Goal: Task Accomplishment & Management: Complete application form

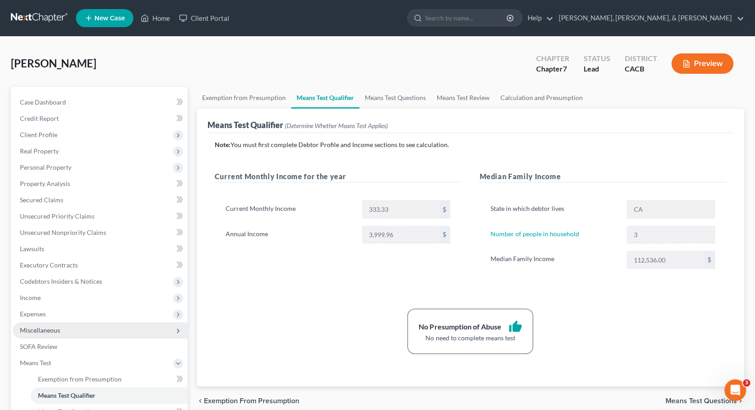
scroll to position [8, 0]
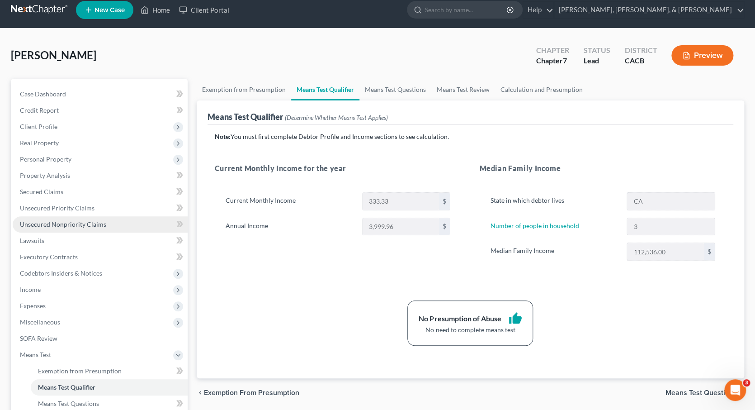
click at [69, 220] on span "Unsecured Nonpriority Claims" at bounding box center [63, 224] width 86 height 8
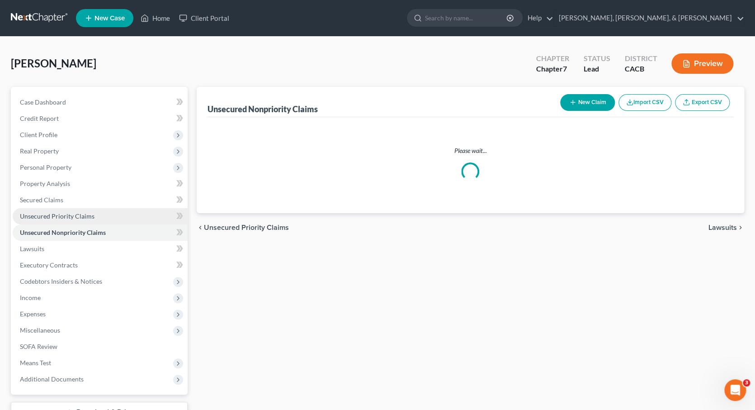
click at [68, 214] on span "Unsecured Priority Claims" at bounding box center [57, 216] width 75 height 8
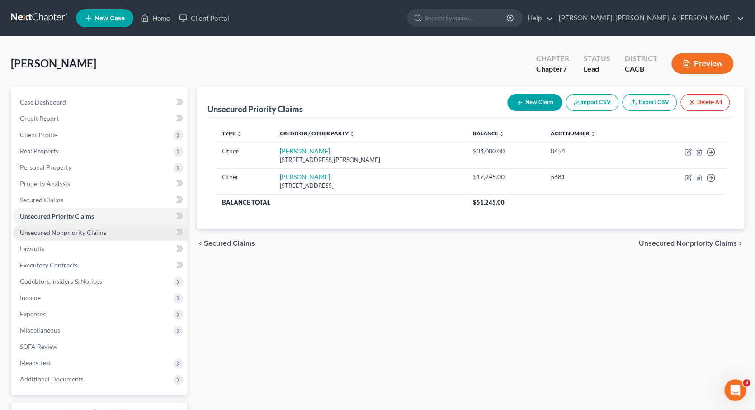
click at [74, 228] on span "Unsecured Nonpriority Claims" at bounding box center [63, 232] width 86 height 8
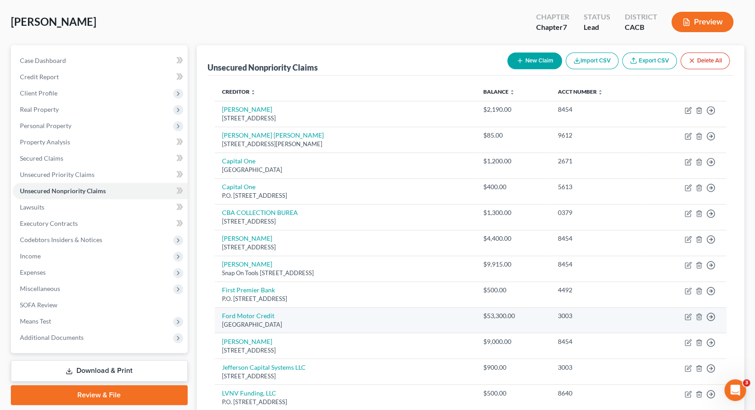
scroll to position [38, 0]
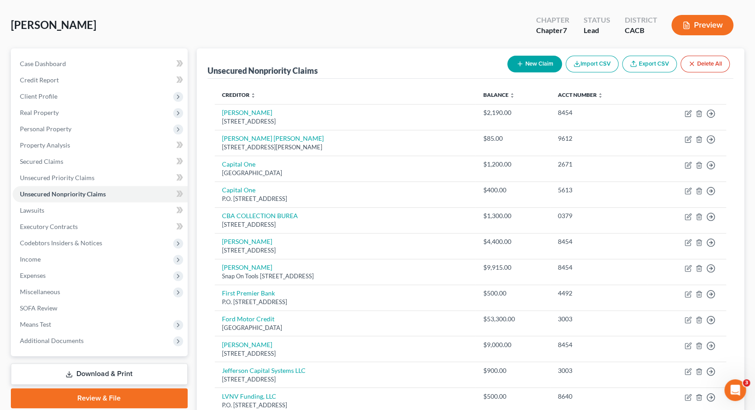
click at [533, 60] on button "New Claim" at bounding box center [534, 64] width 55 height 17
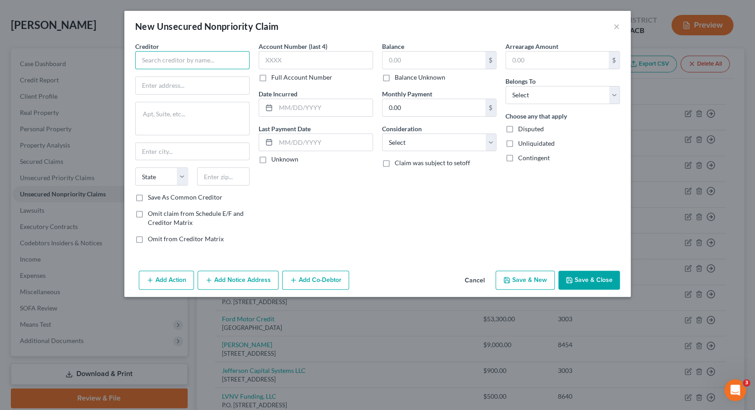
click at [216, 62] on input "text" at bounding box center [192, 60] width 114 height 18
type input "[PERSON_NAME]"
type input "22248 Oxford Ln"
type input "91350"
type input "Santa Clarita"
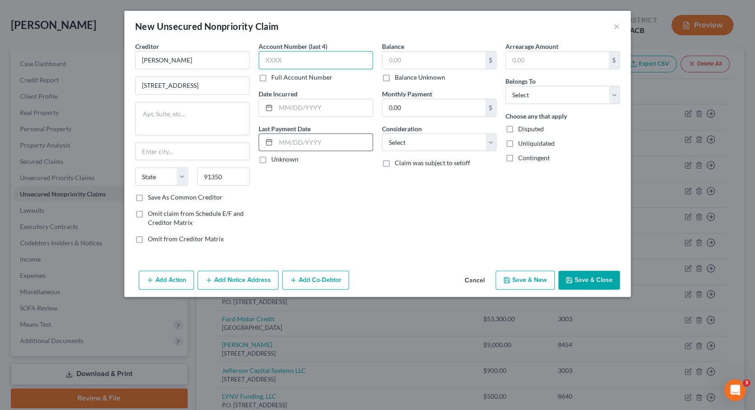
select select "4"
type input "8454"
click at [410, 58] on input "text" at bounding box center [433, 60] width 103 height 17
type input "5,100"
select select "0"
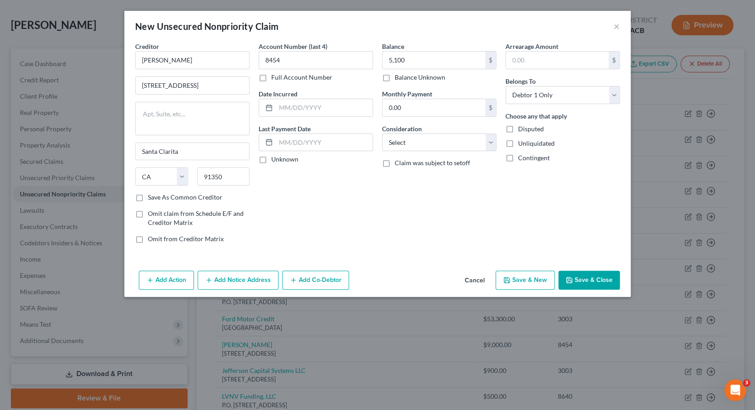
click at [591, 279] on button "Save & Close" at bounding box center [588, 279] width 61 height 19
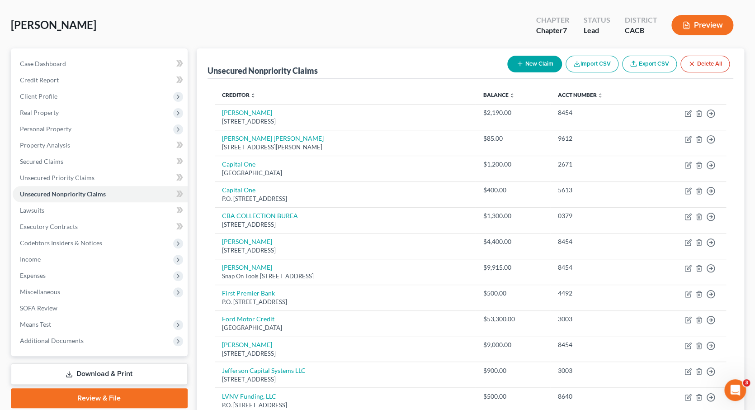
click at [699, 22] on button "Preview" at bounding box center [702, 25] width 62 height 20
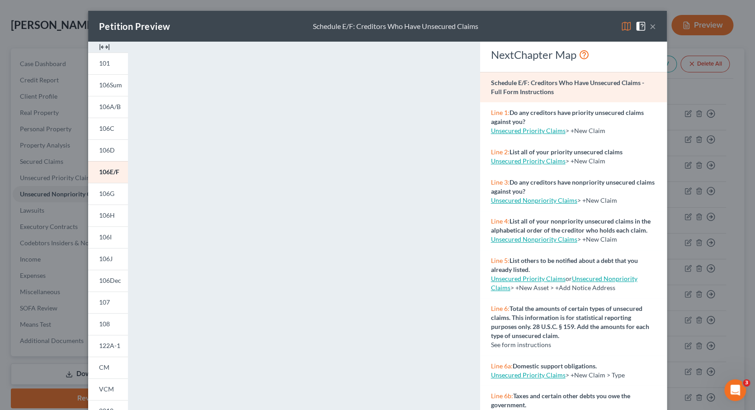
scroll to position [0, 0]
click at [655, 25] on button "×" at bounding box center [653, 26] width 6 height 11
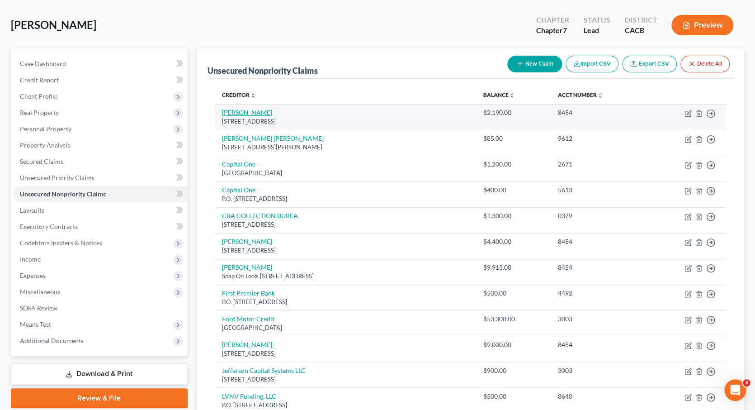
click at [244, 112] on link "[PERSON_NAME]" at bounding box center [247, 112] width 50 height 8
select select "0"
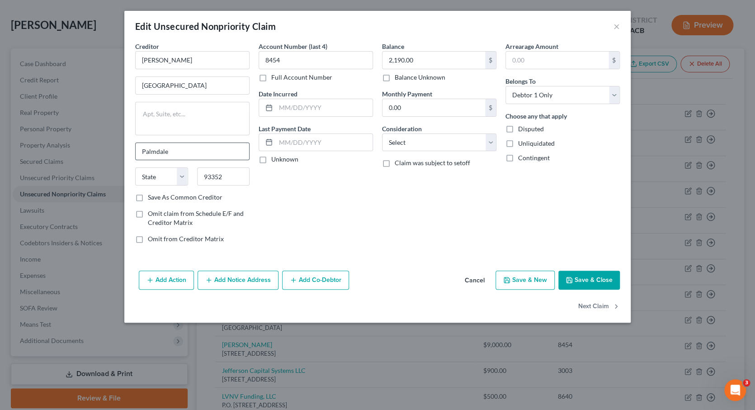
type input "Palmdale"
select select "4"
click at [589, 275] on button "Save & Close" at bounding box center [588, 279] width 61 height 19
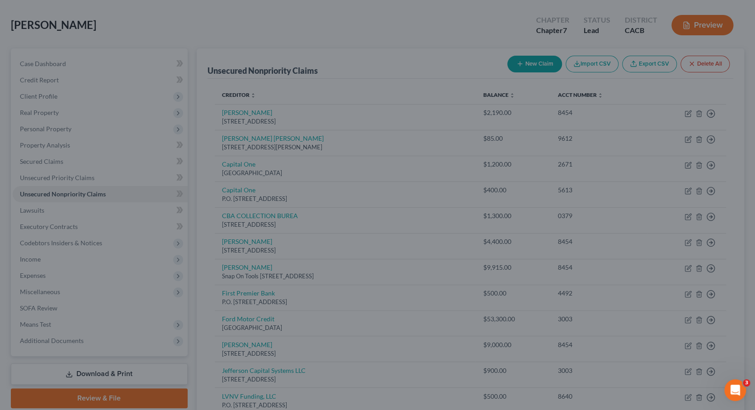
type input "0"
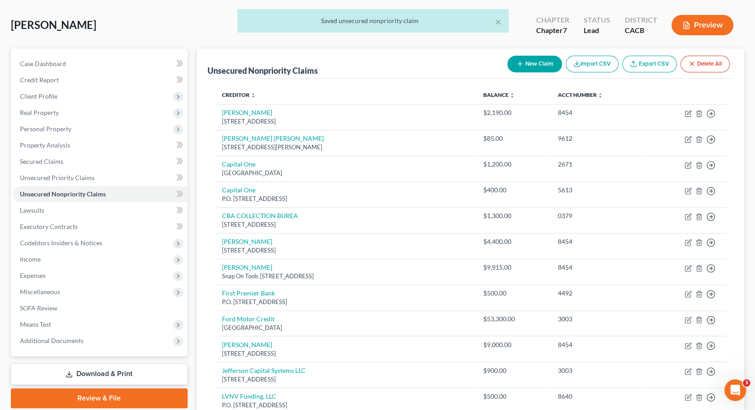
click at [692, 24] on div "× Saved unsecured nonpriority claim" at bounding box center [372, 23] width 755 height 28
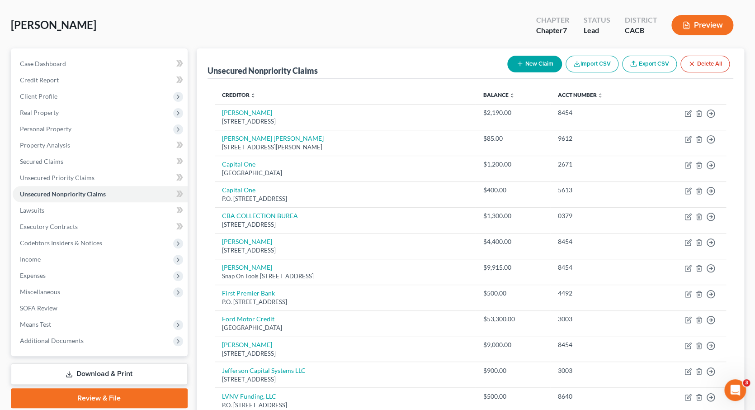
click at [690, 27] on button "Preview" at bounding box center [702, 25] width 62 height 20
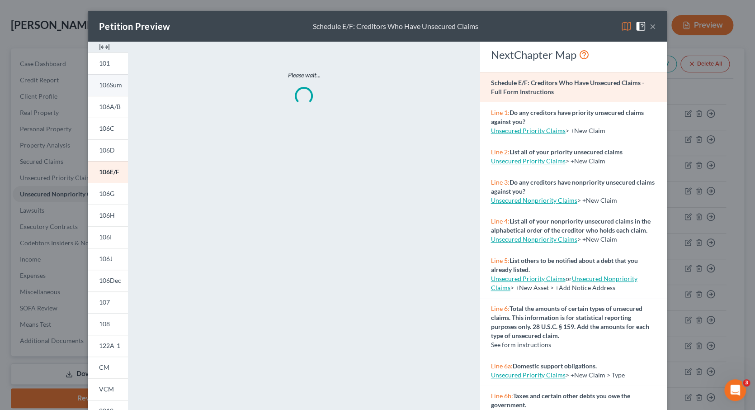
click at [107, 91] on link "106Sum" at bounding box center [108, 85] width 40 height 22
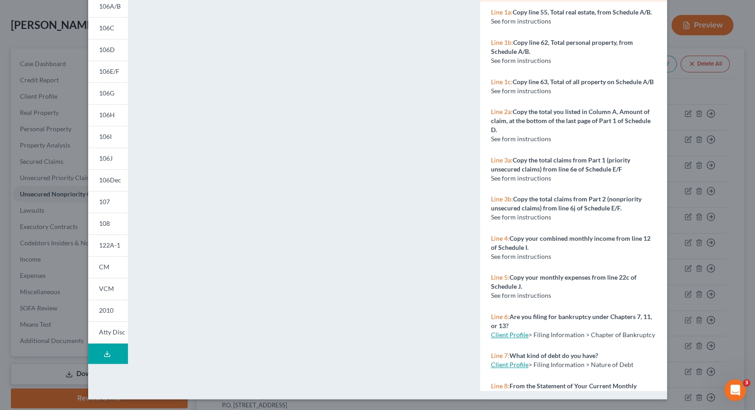
scroll to position [100, 0]
click at [113, 267] on link "CM" at bounding box center [108, 267] width 40 height 22
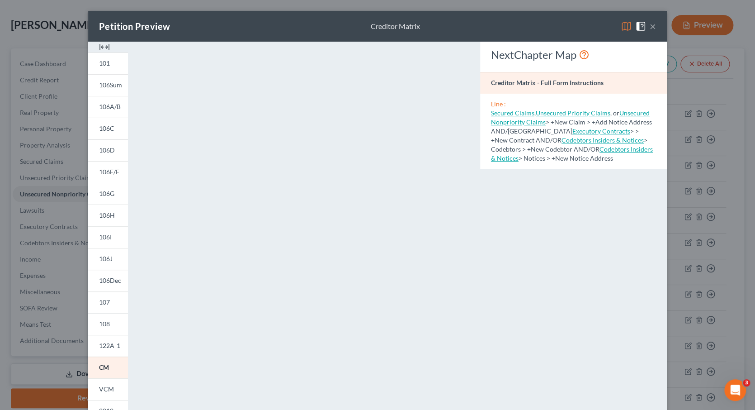
scroll to position [0, 0]
click at [652, 26] on button "×" at bounding box center [653, 26] width 6 height 11
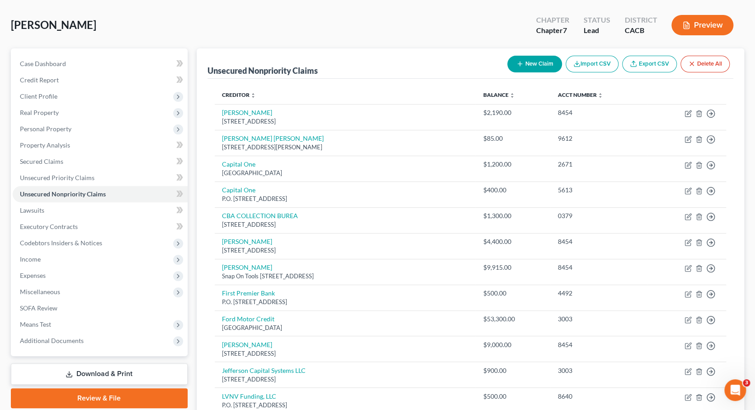
click at [694, 28] on button "Preview" at bounding box center [702, 25] width 62 height 20
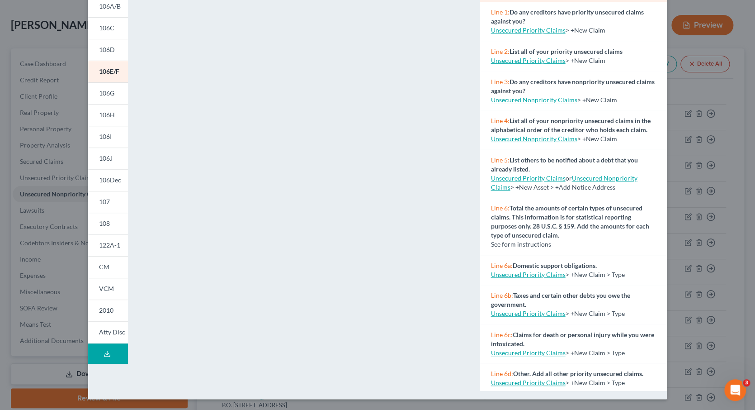
scroll to position [100, 0]
click at [113, 265] on link "CM" at bounding box center [108, 267] width 40 height 22
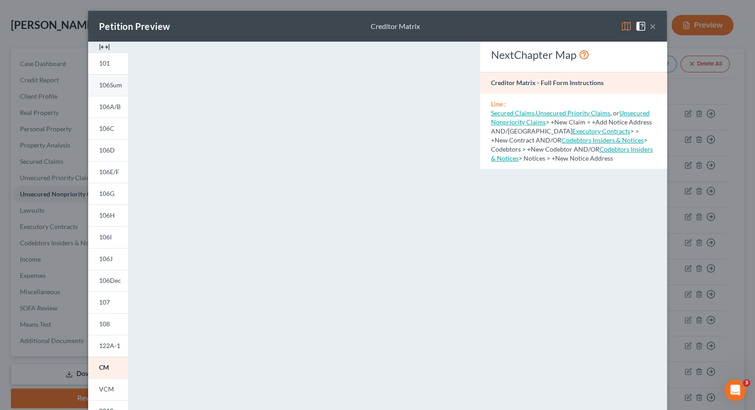
scroll to position [0, 0]
click at [113, 88] on link "106Sum" at bounding box center [108, 85] width 40 height 22
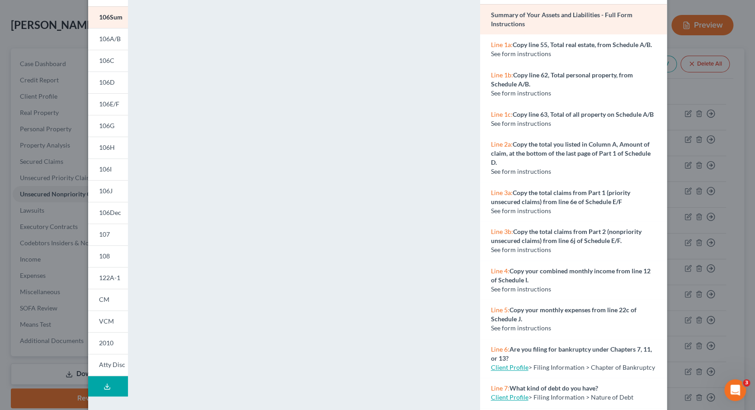
scroll to position [69, 0]
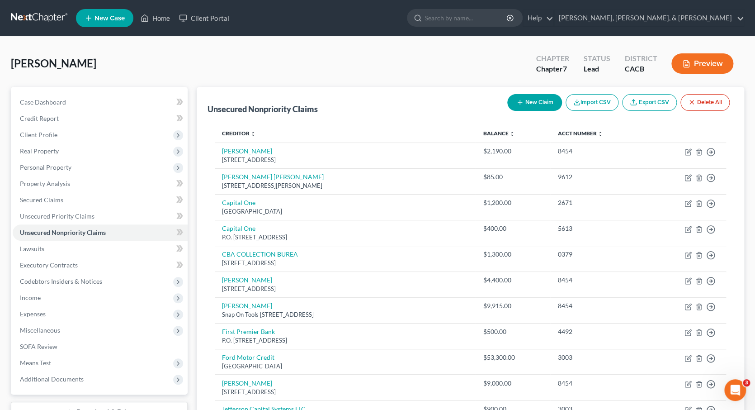
click at [699, 63] on button "Preview" at bounding box center [702, 63] width 62 height 20
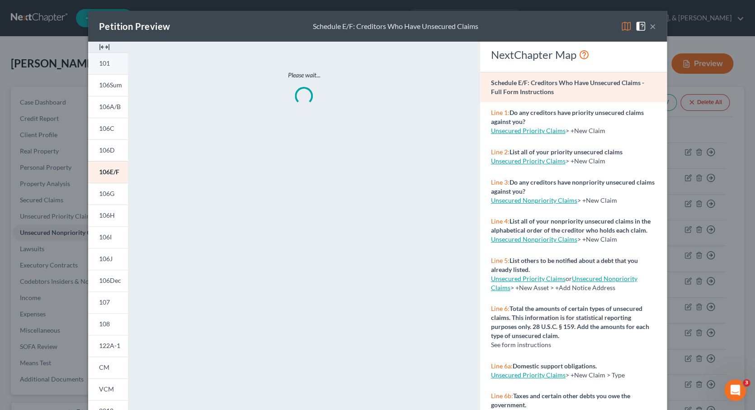
click at [110, 69] on link "101" at bounding box center [108, 63] width 40 height 22
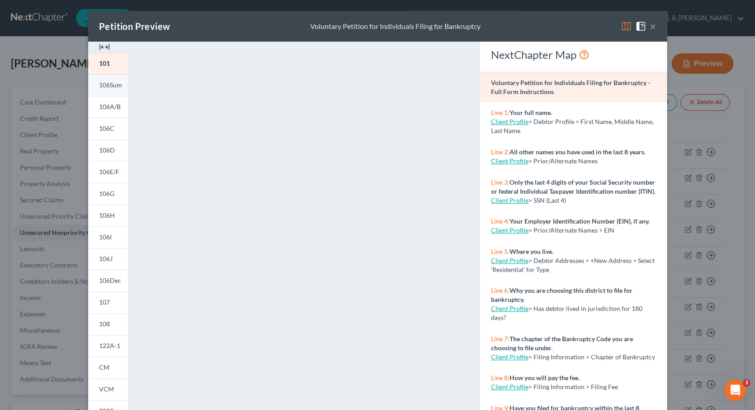
click at [108, 88] on span "106Sum" at bounding box center [110, 85] width 23 height 8
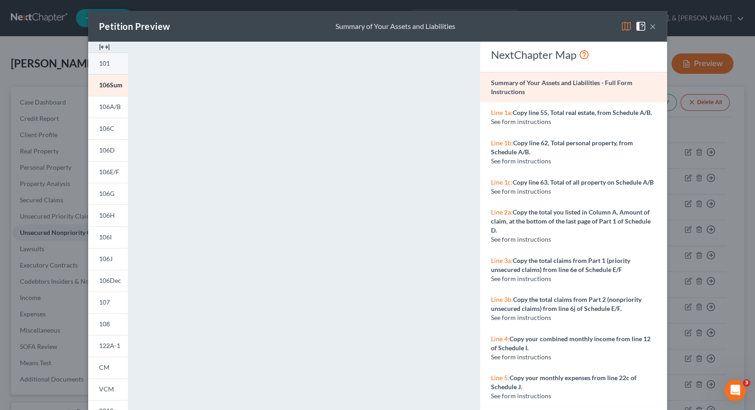
click at [106, 64] on span "101" at bounding box center [104, 63] width 11 height 8
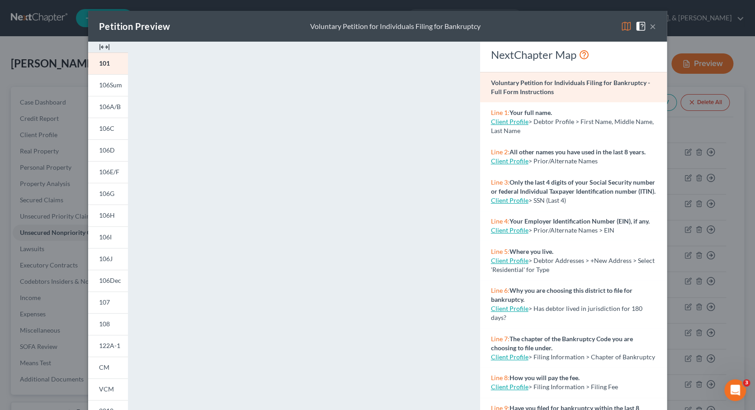
click at [651, 24] on button "×" at bounding box center [653, 26] width 6 height 11
